Goal: Check status: Check status

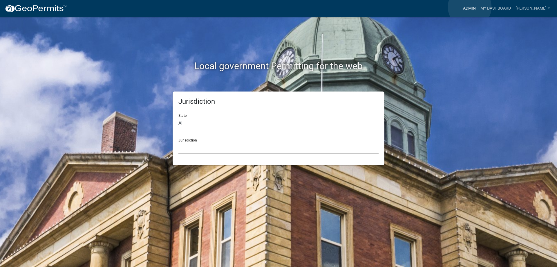
click at [470, 7] on link "Admin" at bounding box center [469, 8] width 17 height 11
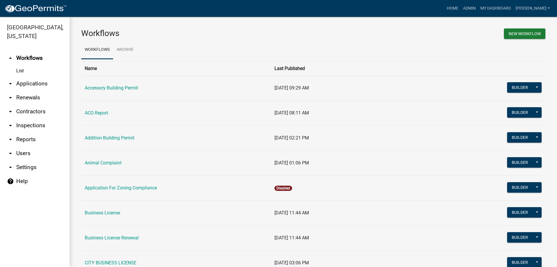
click at [46, 85] on link "arrow_drop_down Applications" at bounding box center [35, 84] width 70 height 14
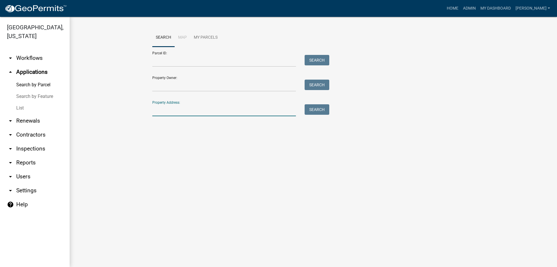
click at [187, 114] on input "Property Address:" at bounding box center [224, 110] width 144 height 12
type input "[STREET_ADDRESS][PERSON_NAME]"
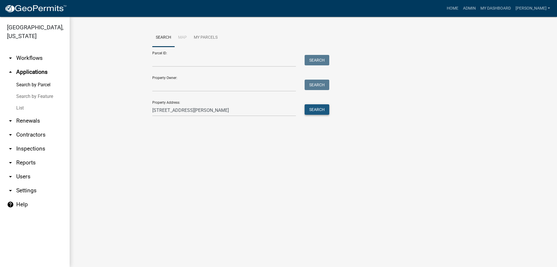
click at [312, 110] on button "Search" at bounding box center [317, 109] width 25 height 10
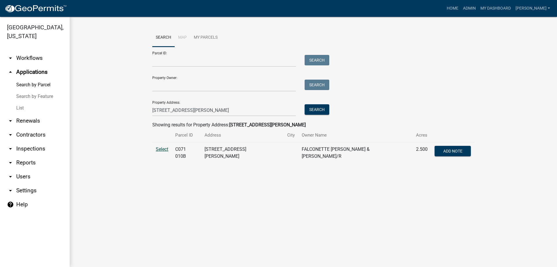
click at [166, 150] on span "Select" at bounding box center [162, 149] width 12 height 6
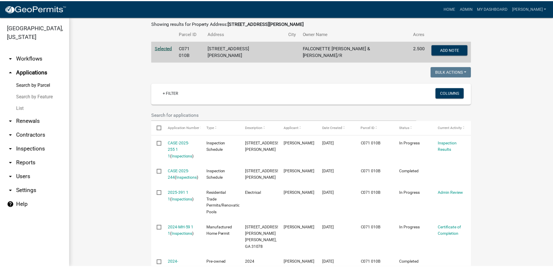
scroll to position [145, 0]
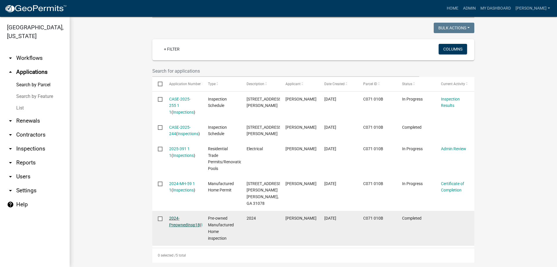
click at [175, 216] on link "2024-PreownedInsp18" at bounding box center [184, 221] width 31 height 11
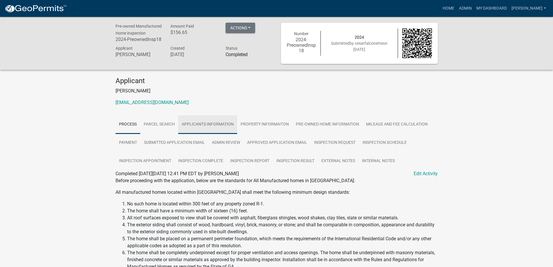
click at [213, 122] on link "Applicants Information" at bounding box center [207, 124] width 59 height 19
